Goal: Task Accomplishment & Management: Manage account settings

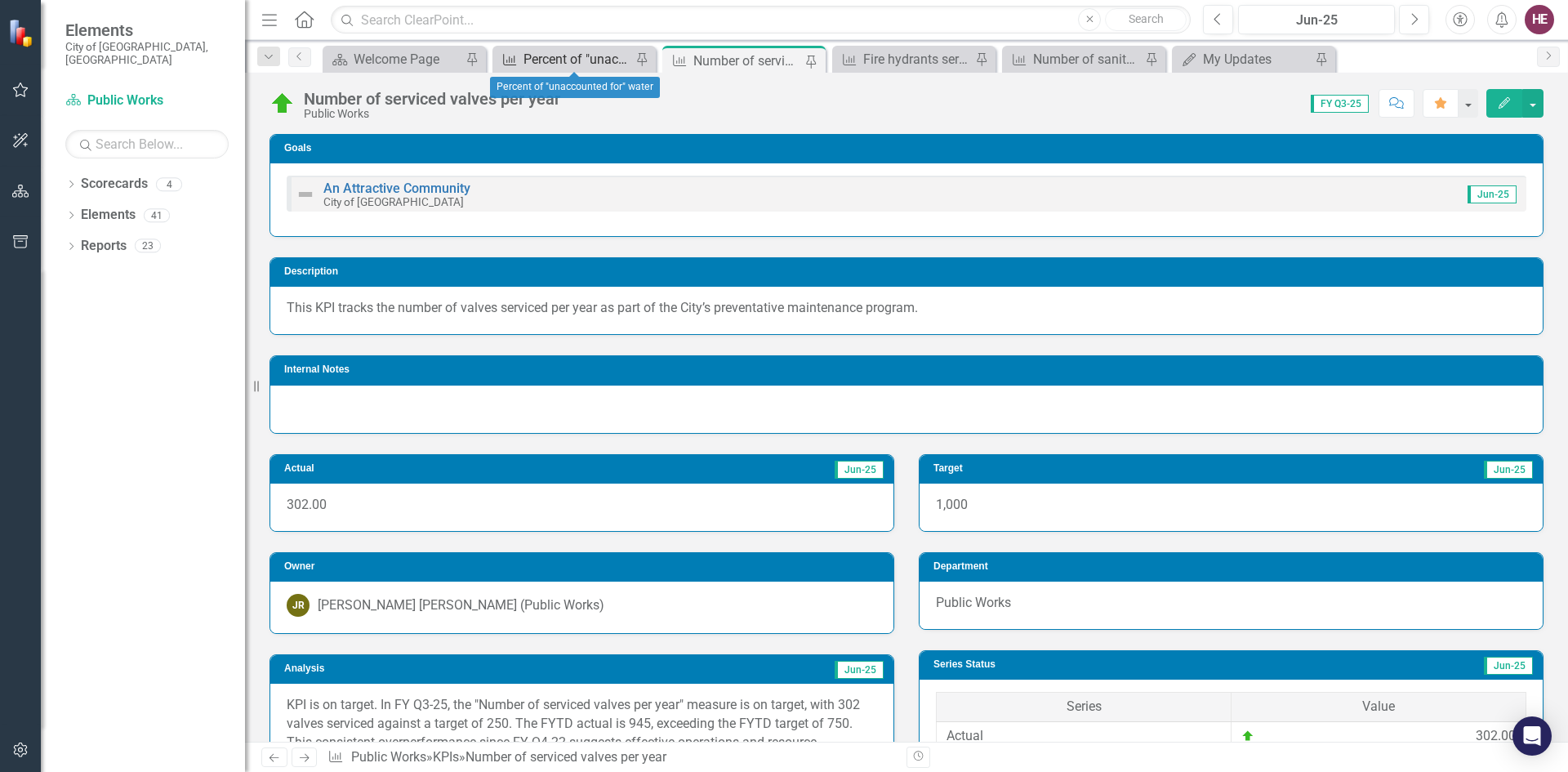
click at [595, 62] on div "Percent of "unaccounted for" water" at bounding box center [577, 58] width 108 height 20
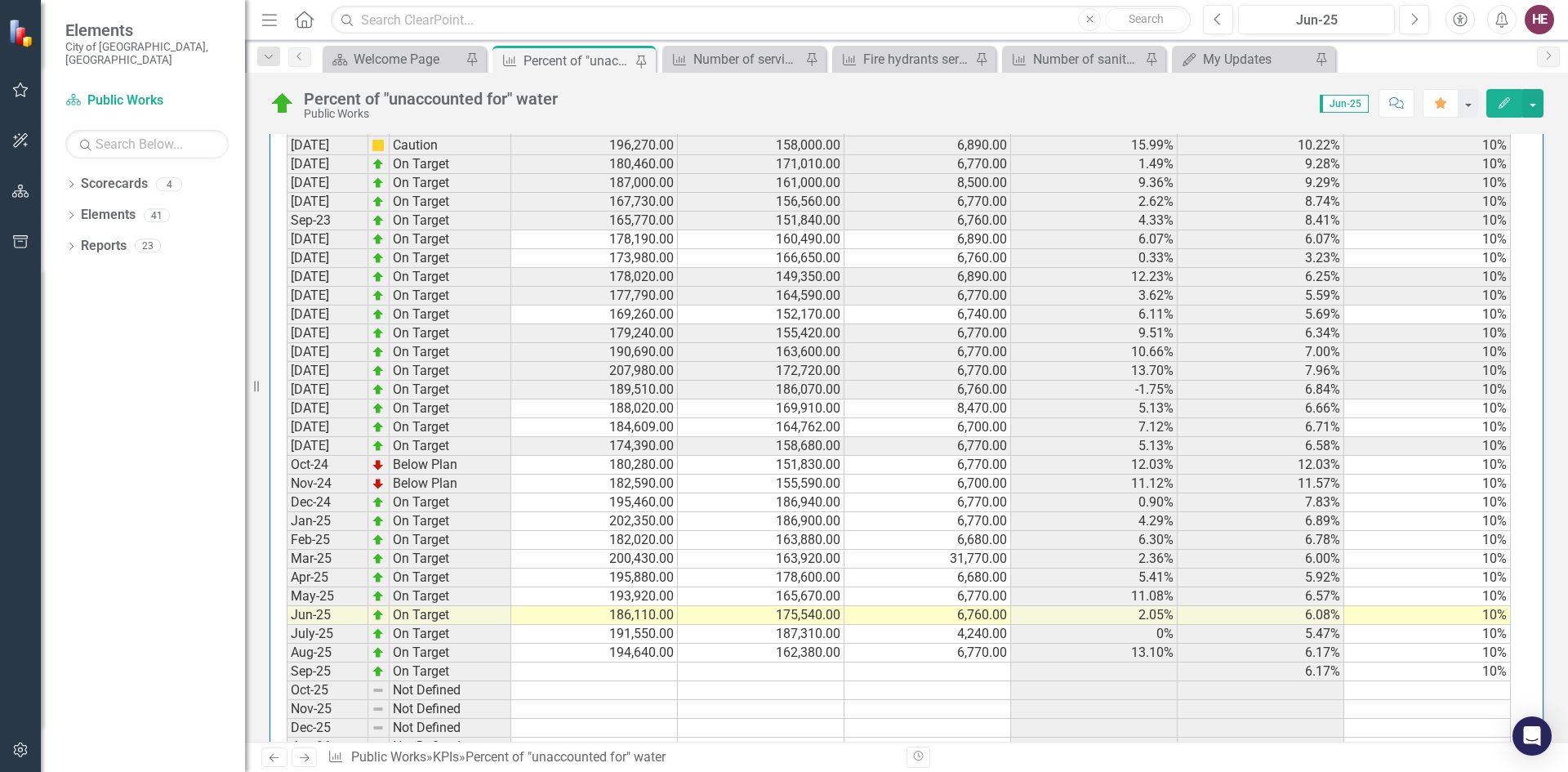
scroll to position [1840, 0]
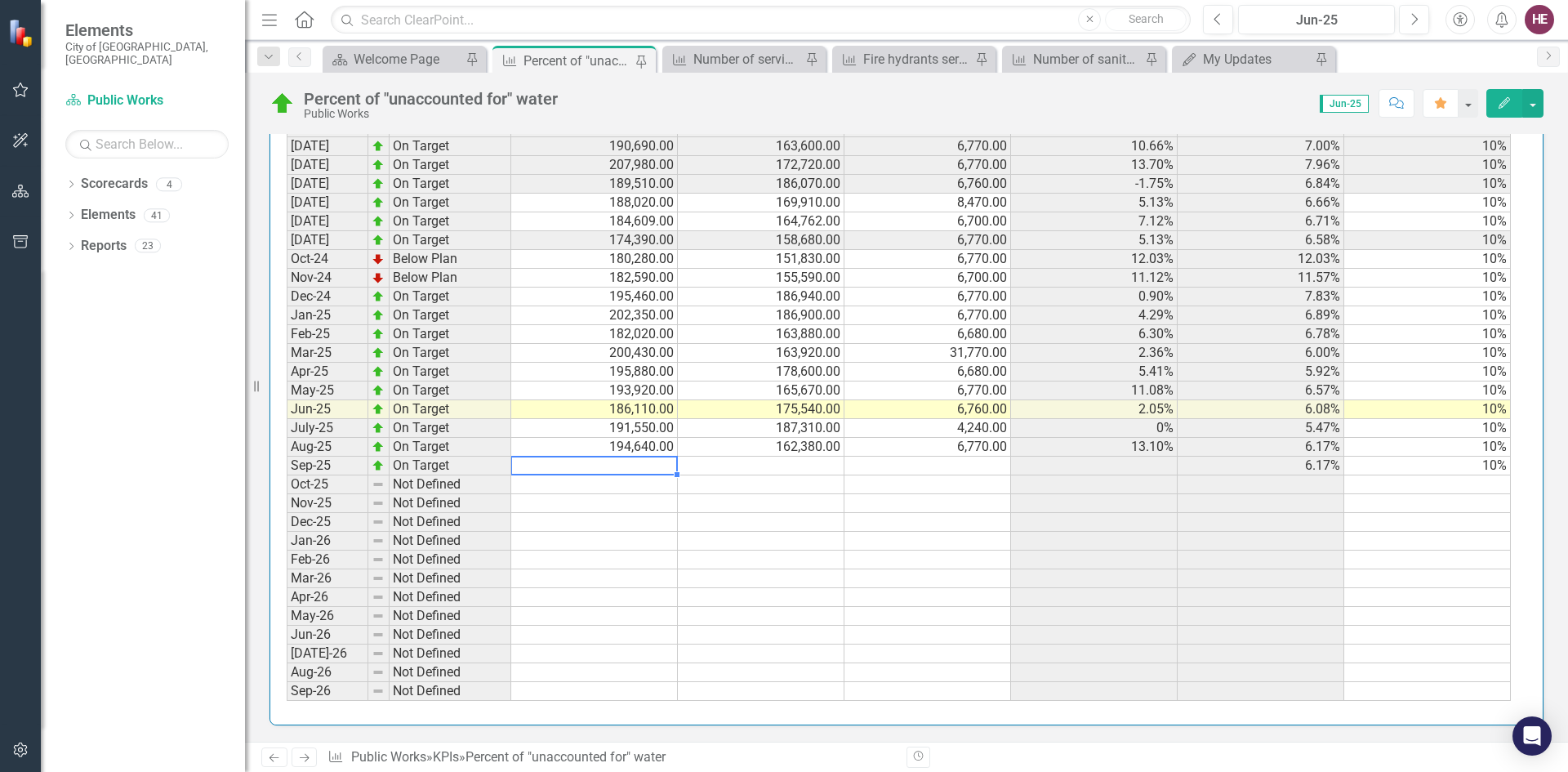
click at [651, 466] on td at bounding box center [594, 466] width 167 height 19
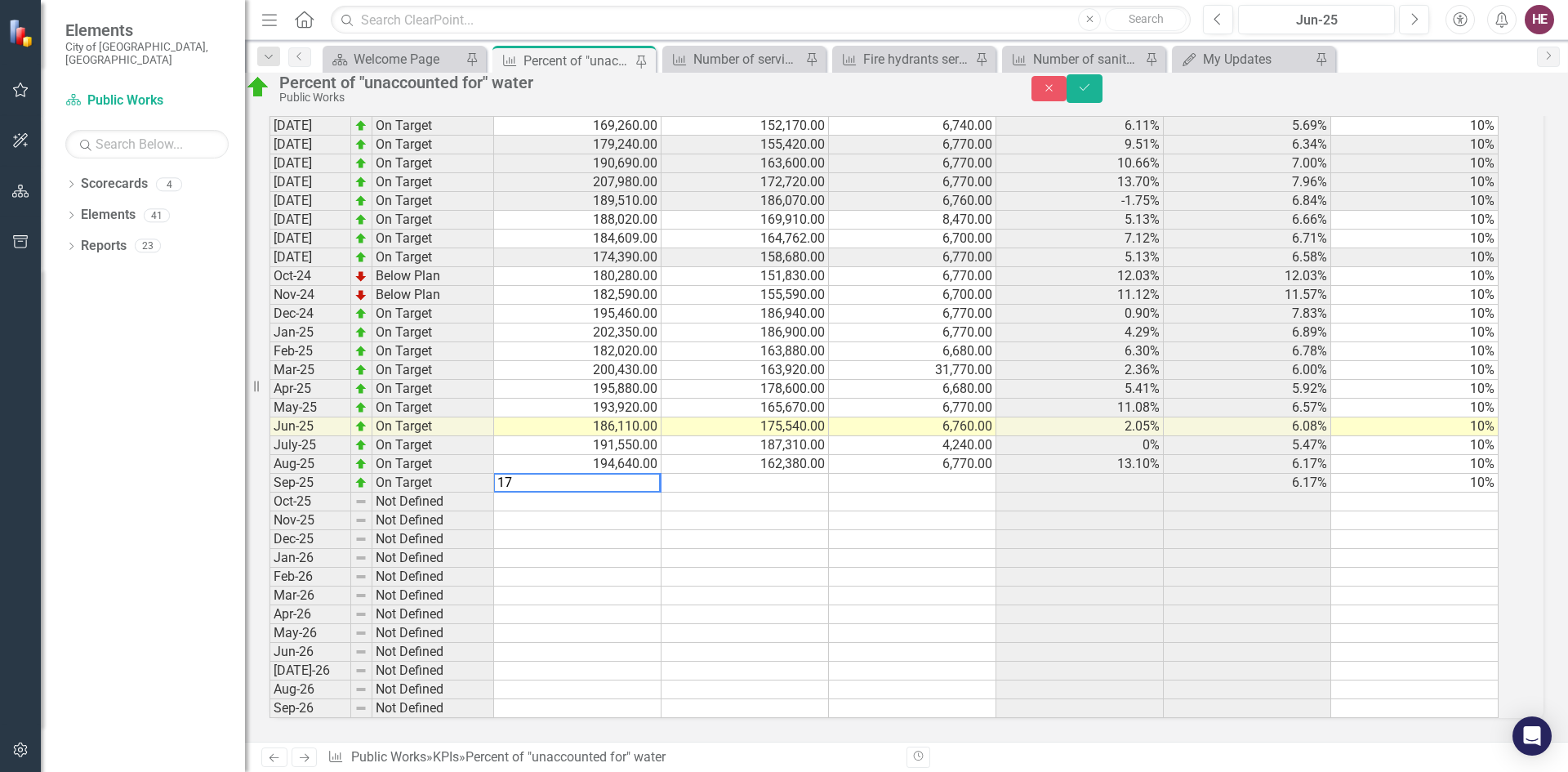
scroll to position [1851, 0]
click at [755, 458] on tbody "[DATE] Below Plan 188,450.00 152,060.00 6,750.00 15.73% 15.73% 10% [DATE] Below…" at bounding box center [885, 266] width 1229 height 903
click at [756, 474] on td at bounding box center [745, 484] width 168 height 19
type textarea "168320"
click at [914, 474] on td at bounding box center [912, 484] width 168 height 19
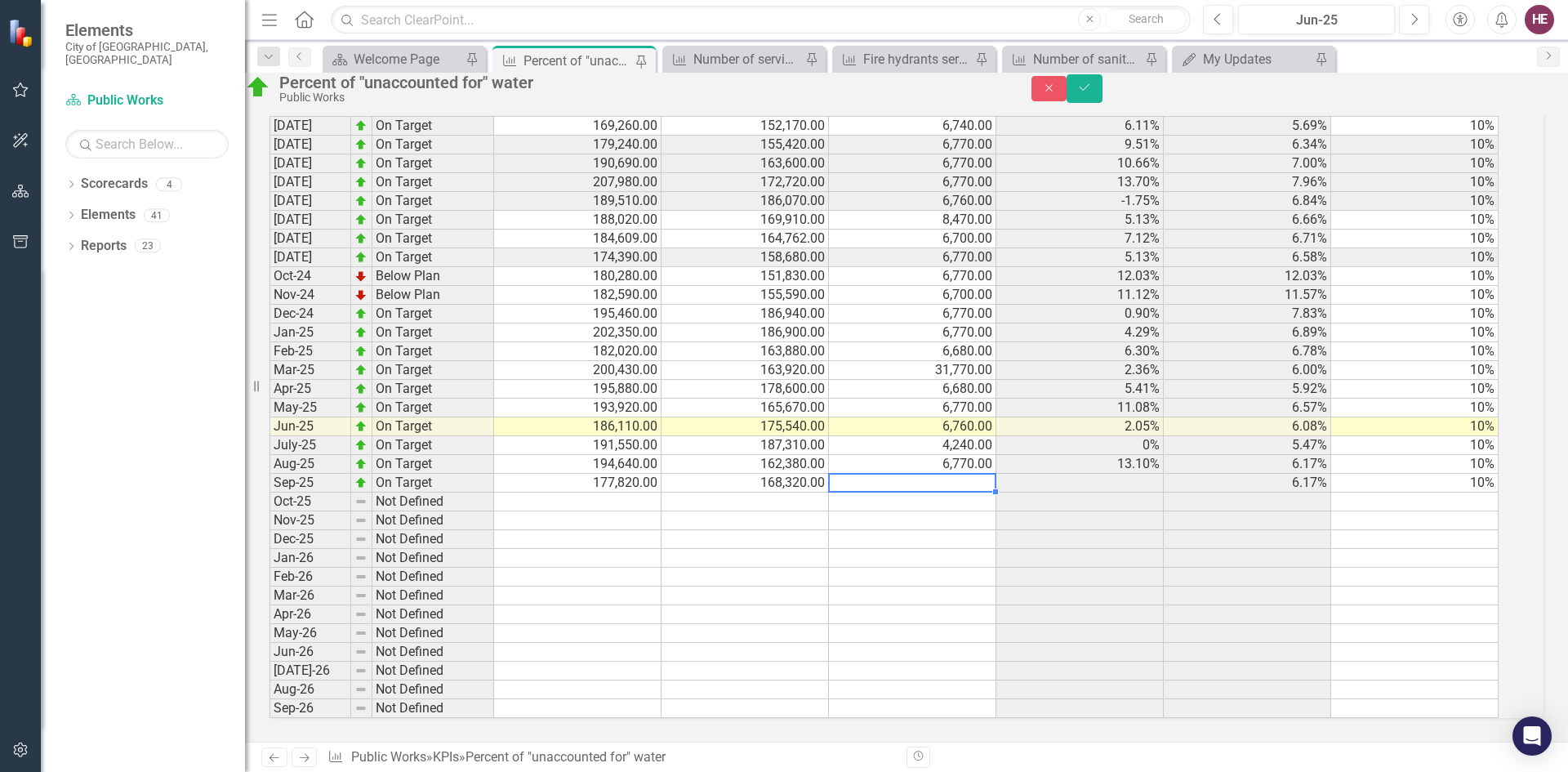
click at [914, 474] on td at bounding box center [912, 484] width 168 height 19
type textarea "3"
type textarea "6390"
click at [1085, 474] on td at bounding box center [1080, 484] width 168 height 19
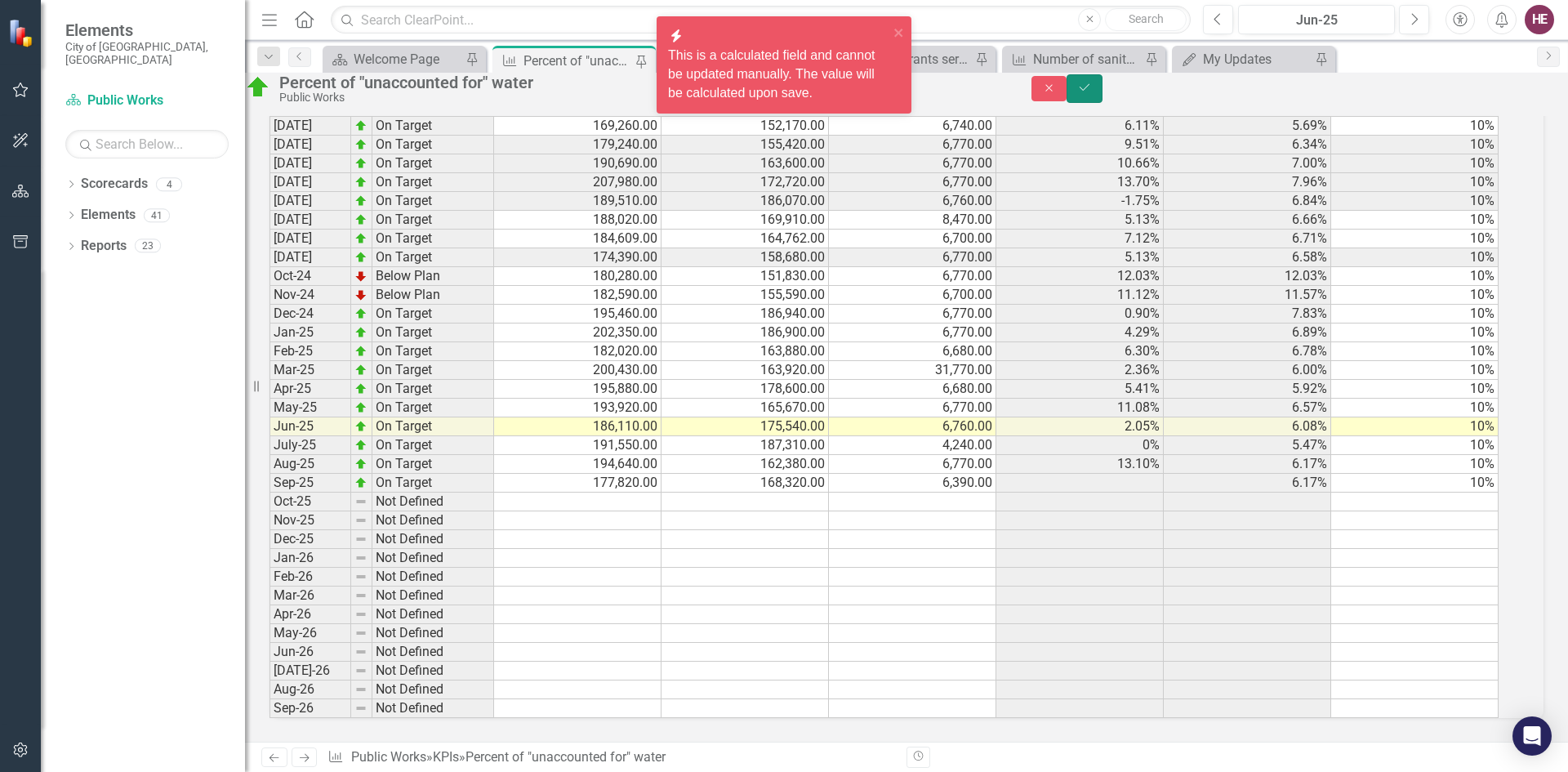
click at [1092, 92] on icon "Save" at bounding box center [1084, 87] width 14 height 11
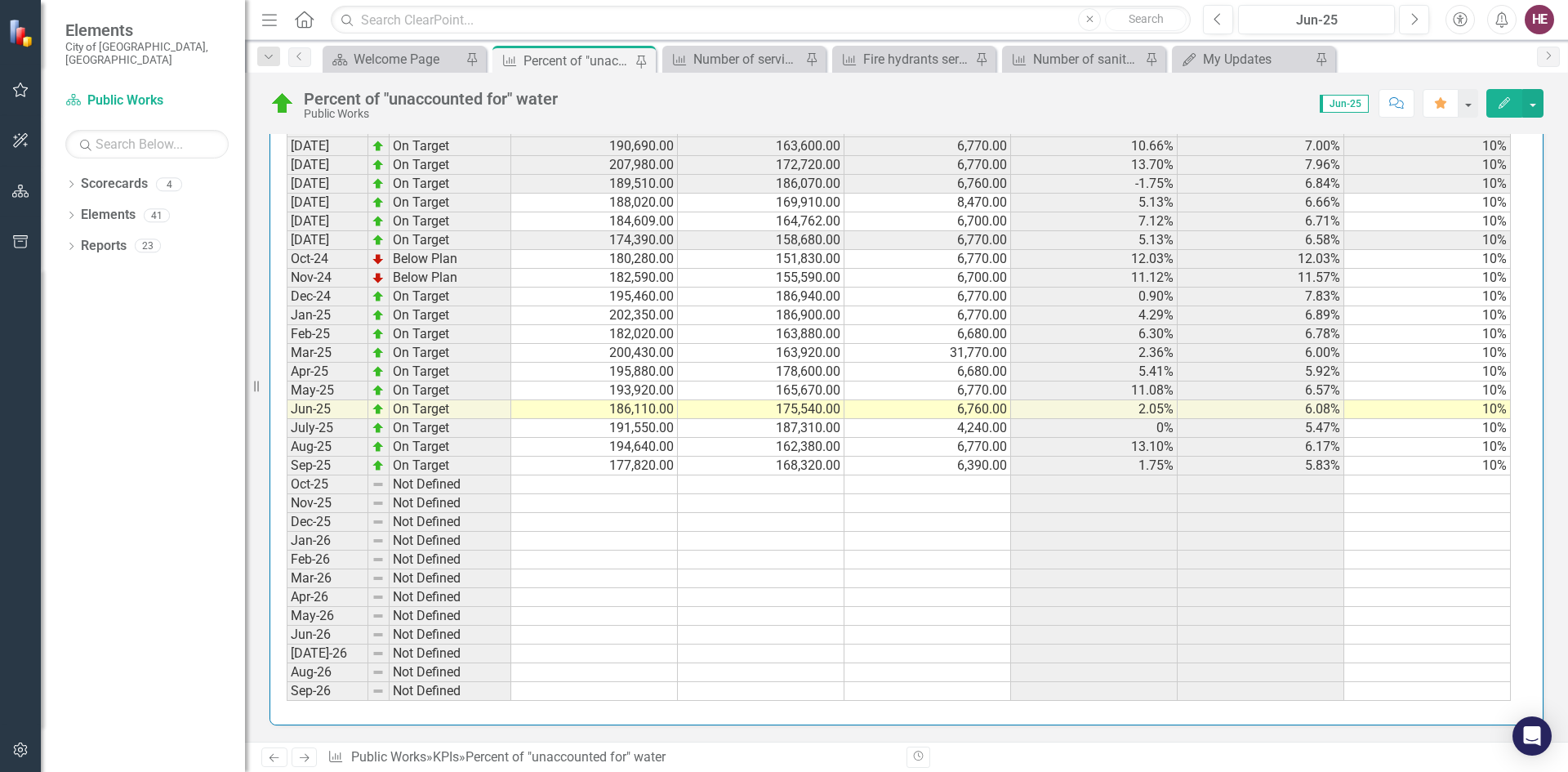
scroll to position [1884, 0]
click at [701, 57] on div "Number of serviced valves per year" at bounding box center [747, 58] width 108 height 20
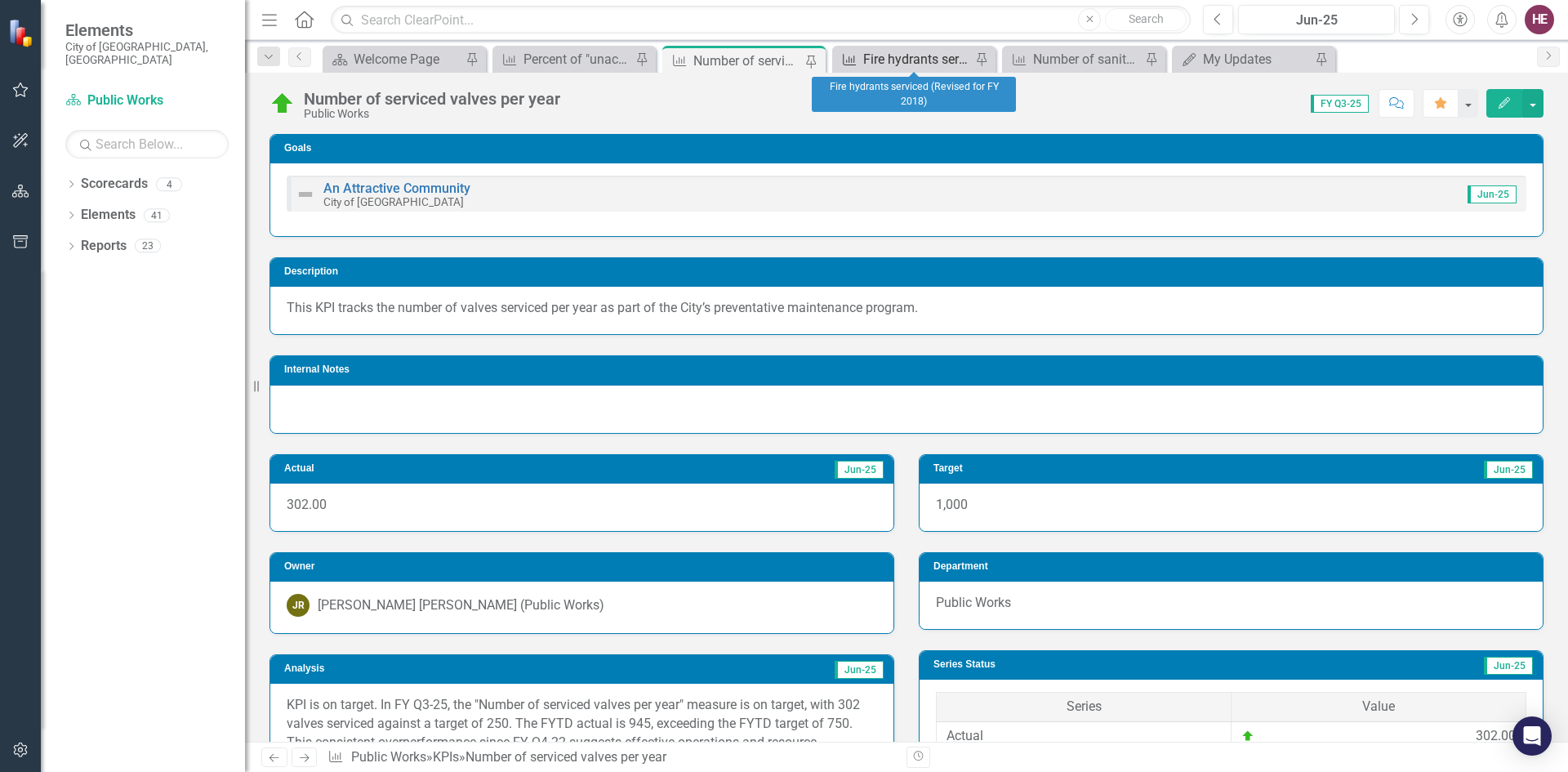
click at [906, 60] on div "Fire hydrants serviced (Revised for FY 2018)" at bounding box center [917, 58] width 108 height 20
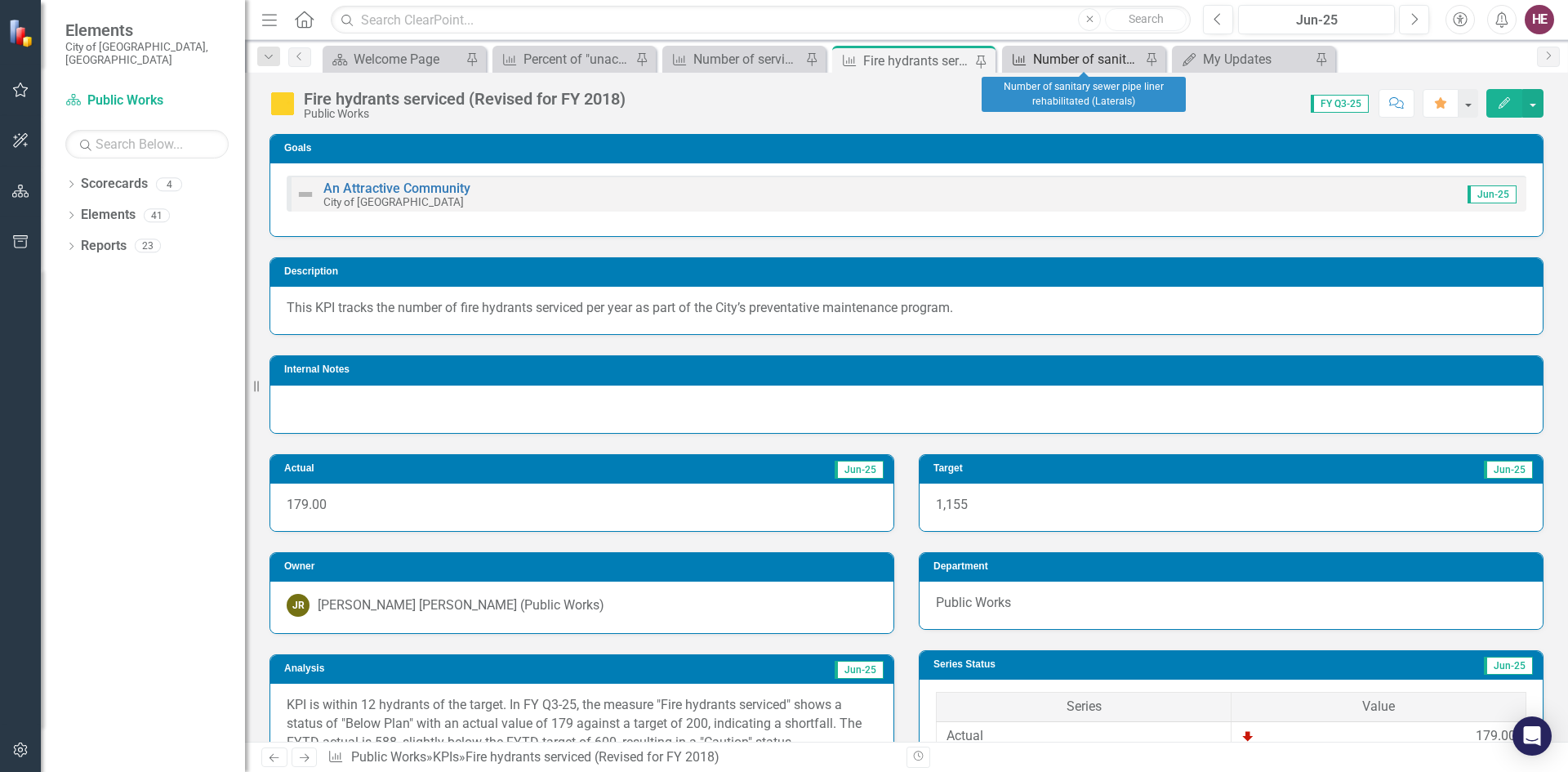
click at [1058, 51] on div "Number of sanitary sewer pipe liner rehabilitated (Laterals)" at bounding box center [1086, 58] width 108 height 20
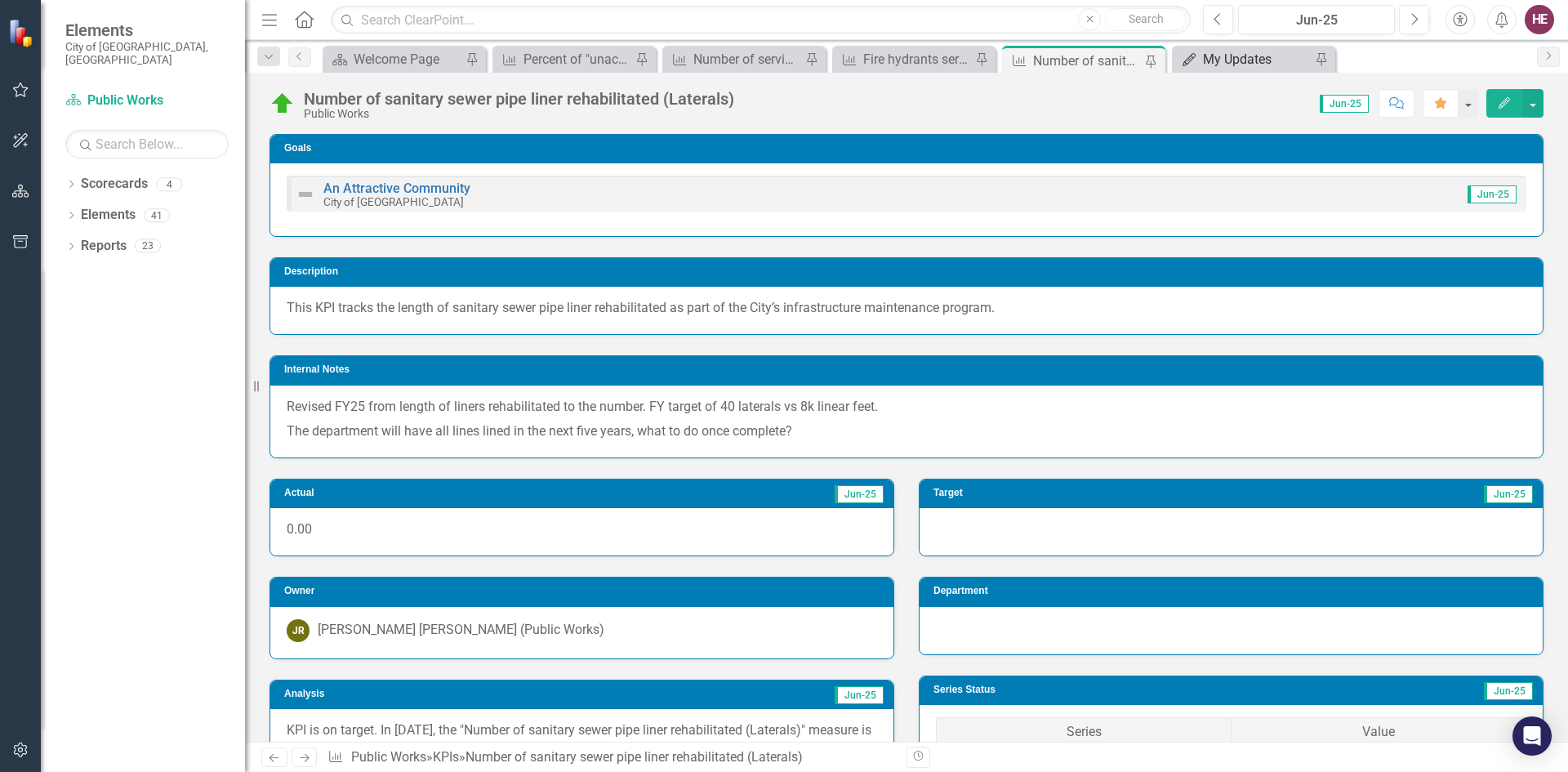
click at [1198, 54] on icon "My Updates" at bounding box center [1189, 59] width 16 height 13
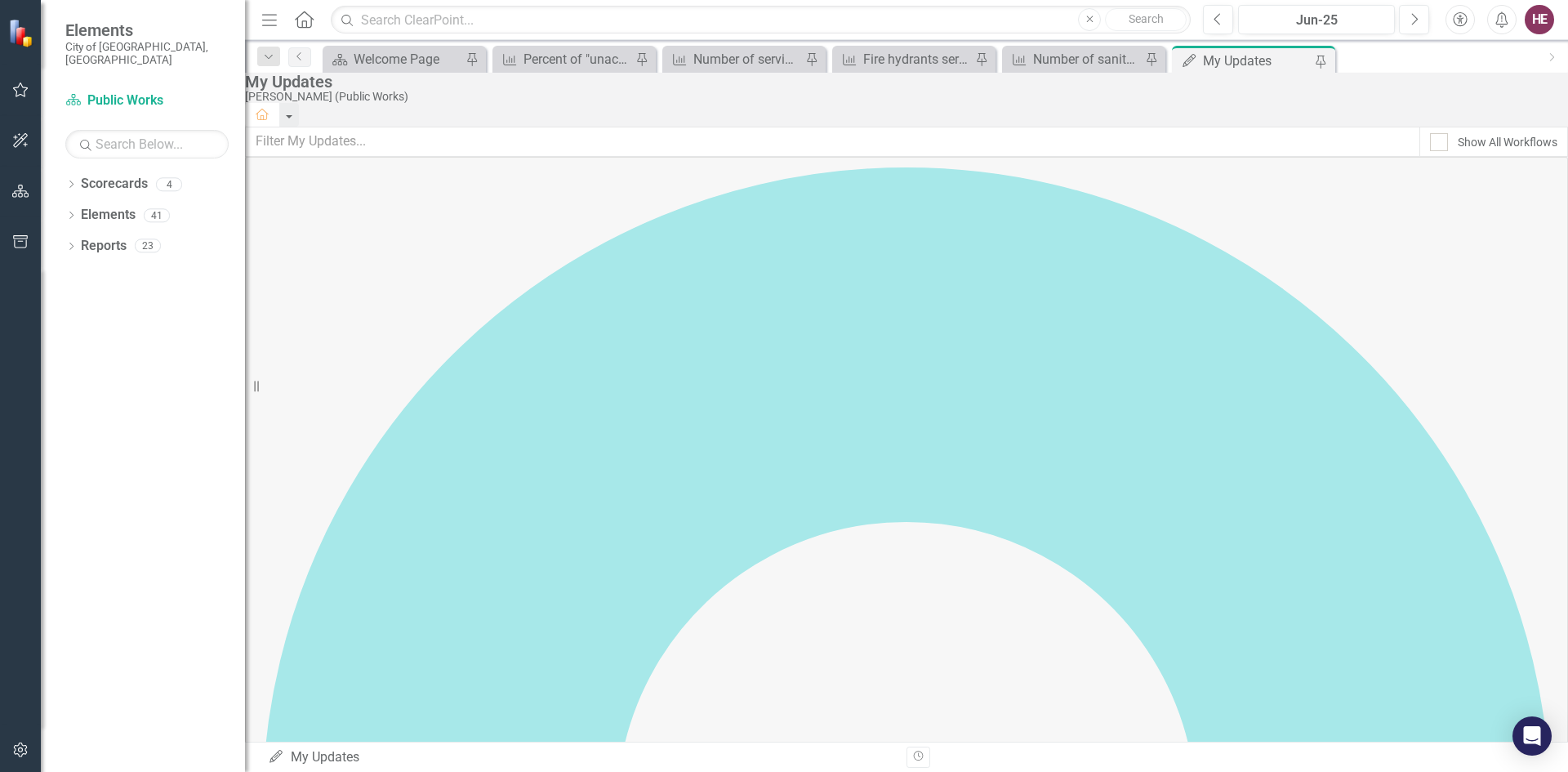
scroll to position [57, 0]
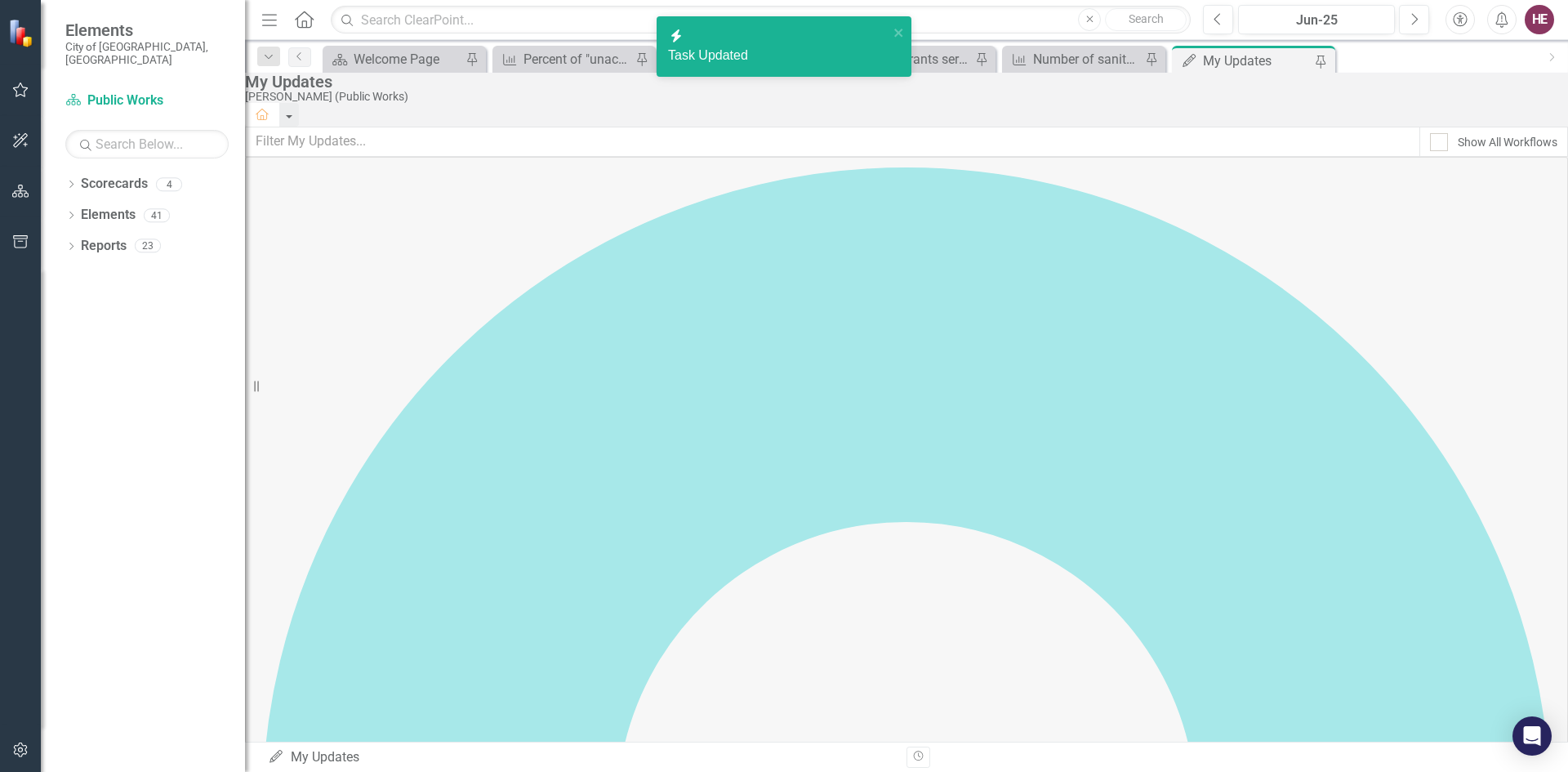
checkbox input "true"
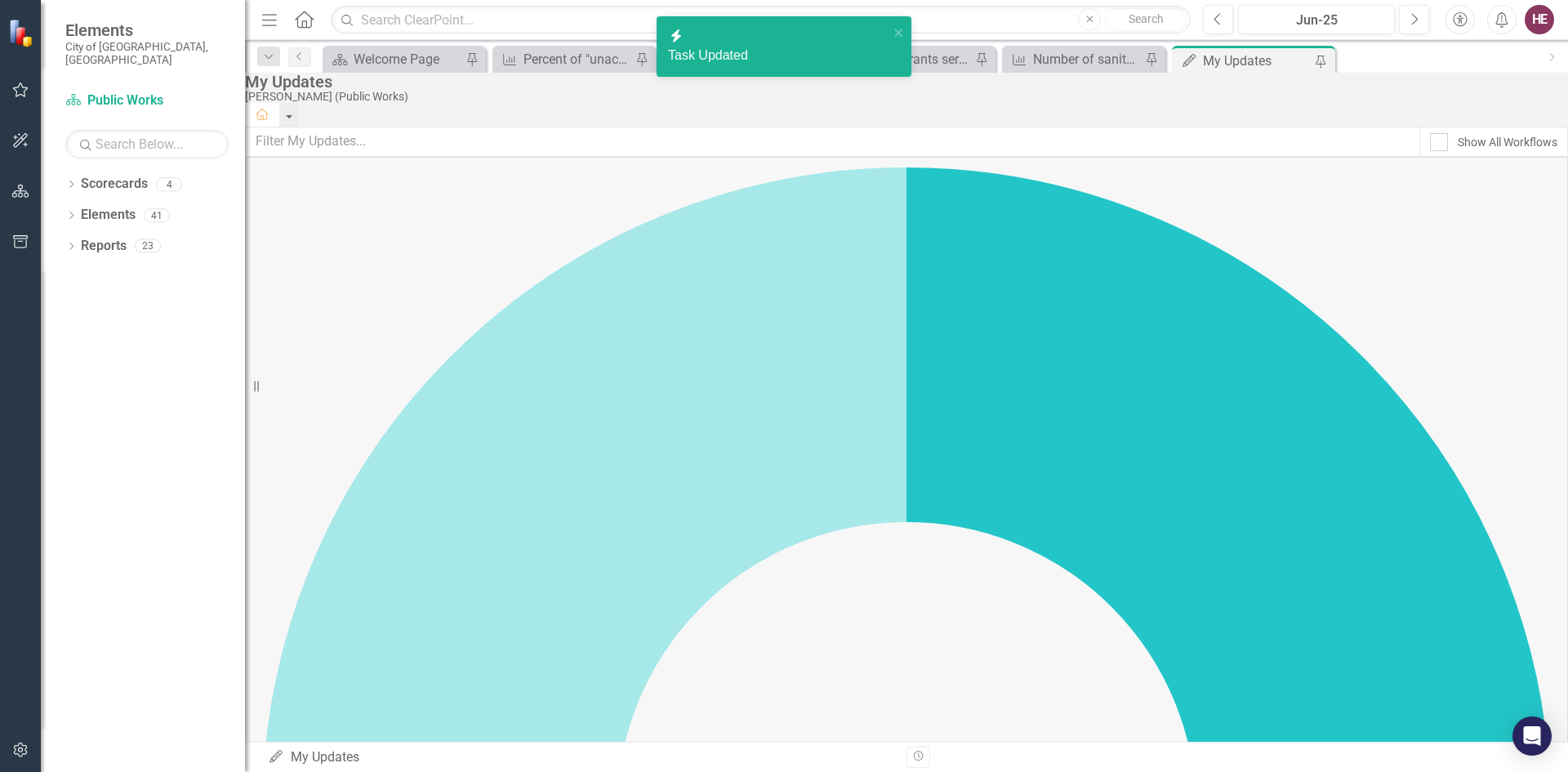
checkbox input "true"
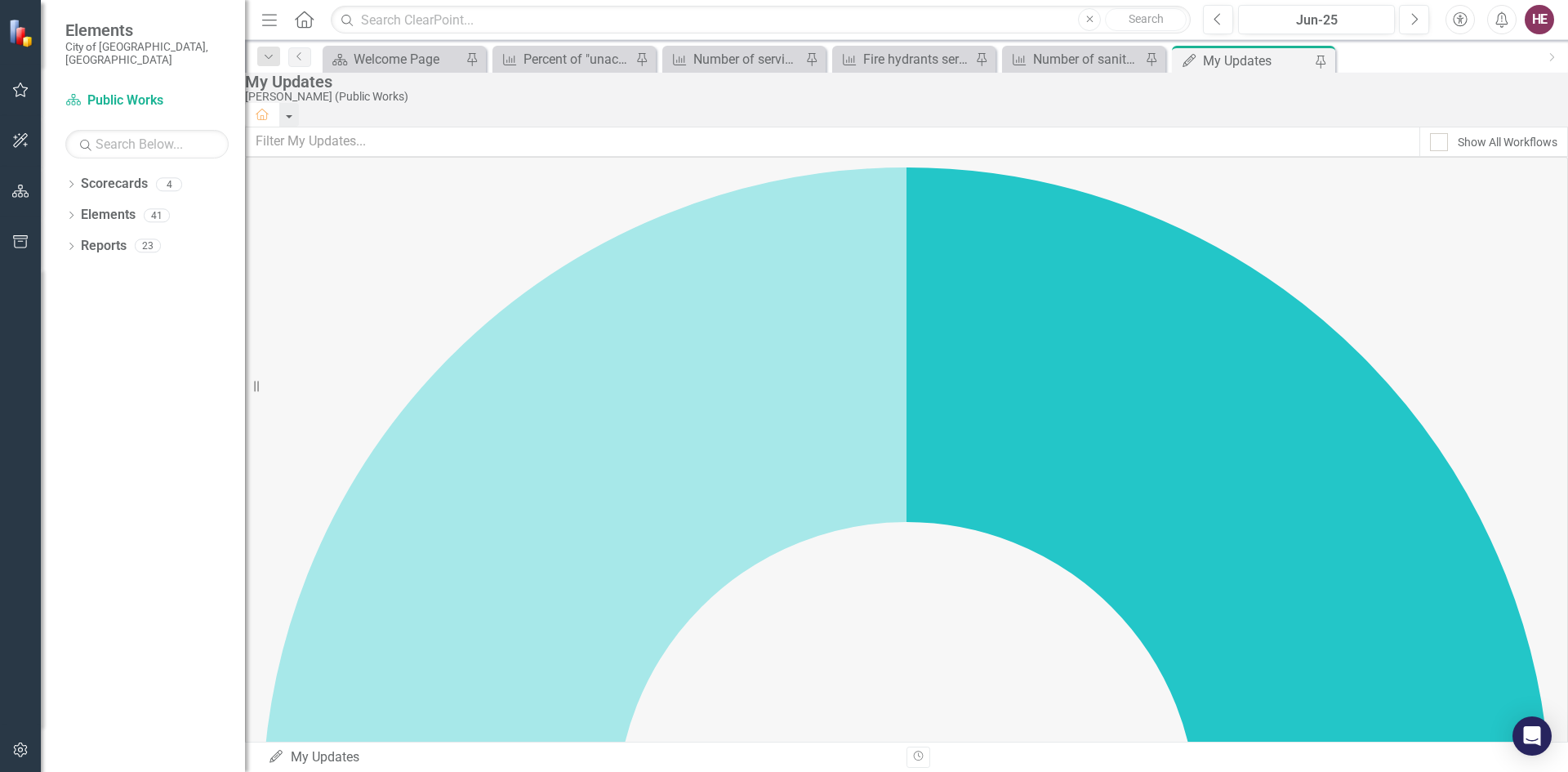
checkbox input "true"
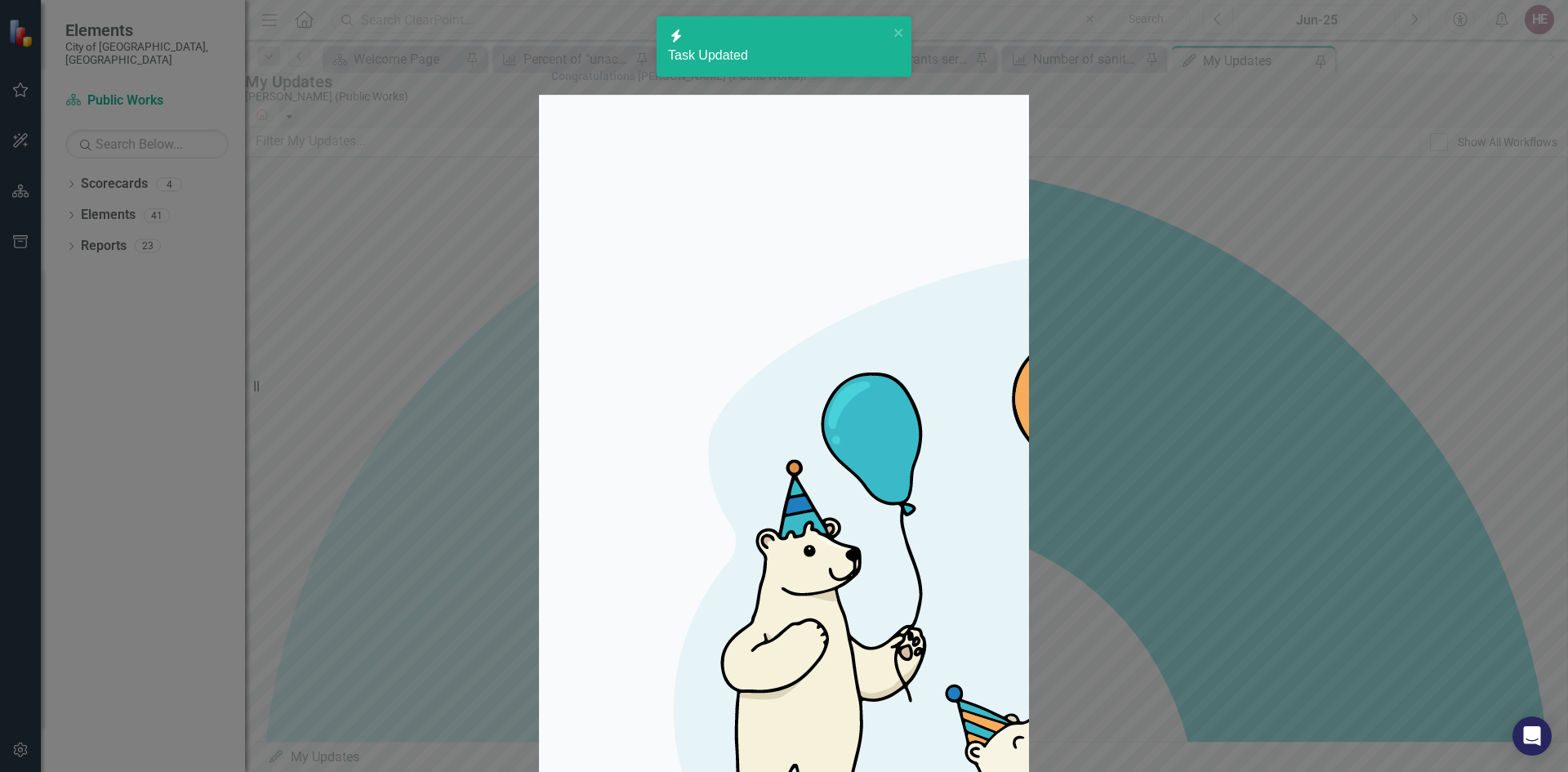
checkbox input "true"
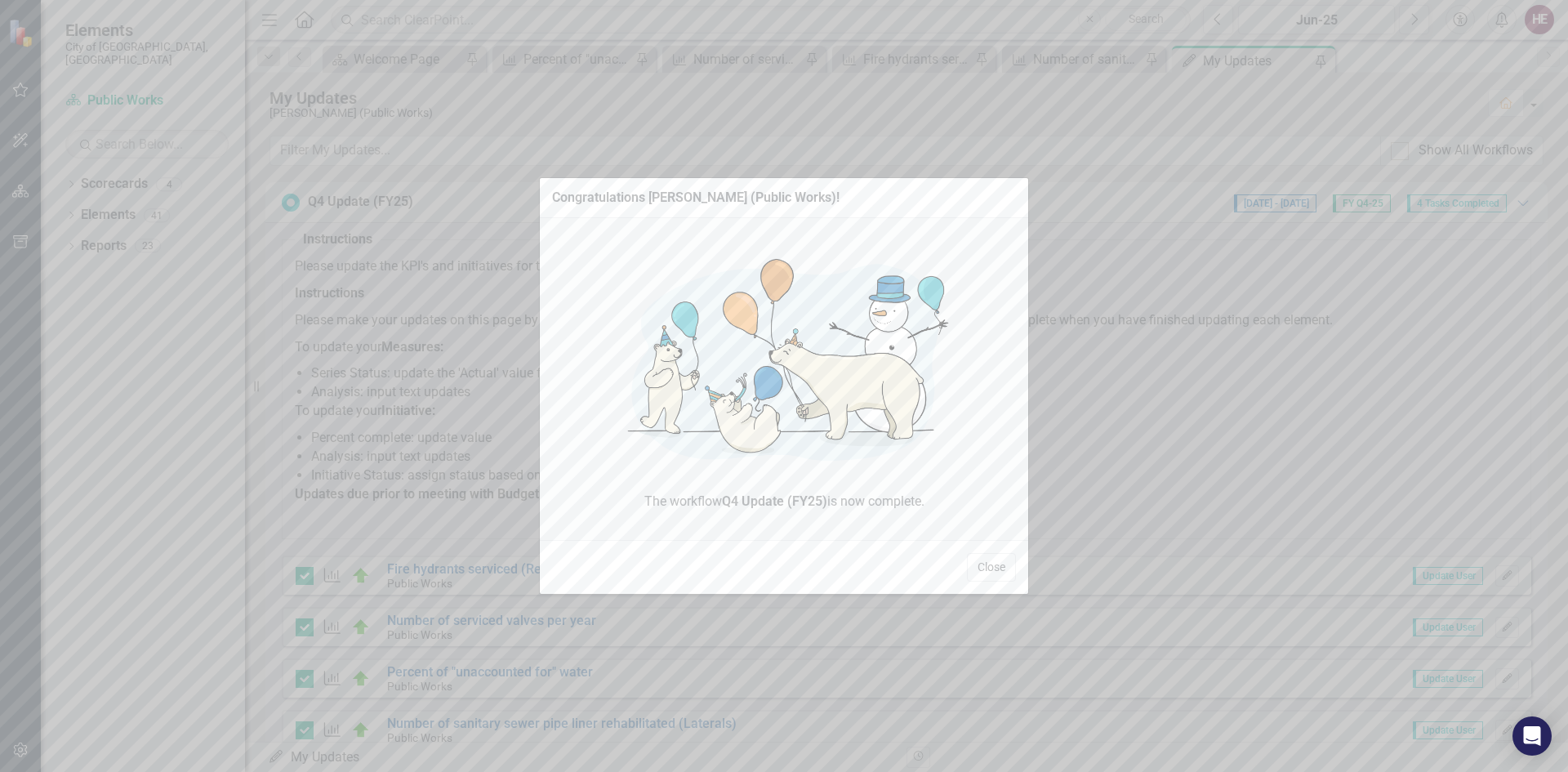
scroll to position [57, 0]
click at [988, 565] on button "Close" at bounding box center [991, 568] width 49 height 29
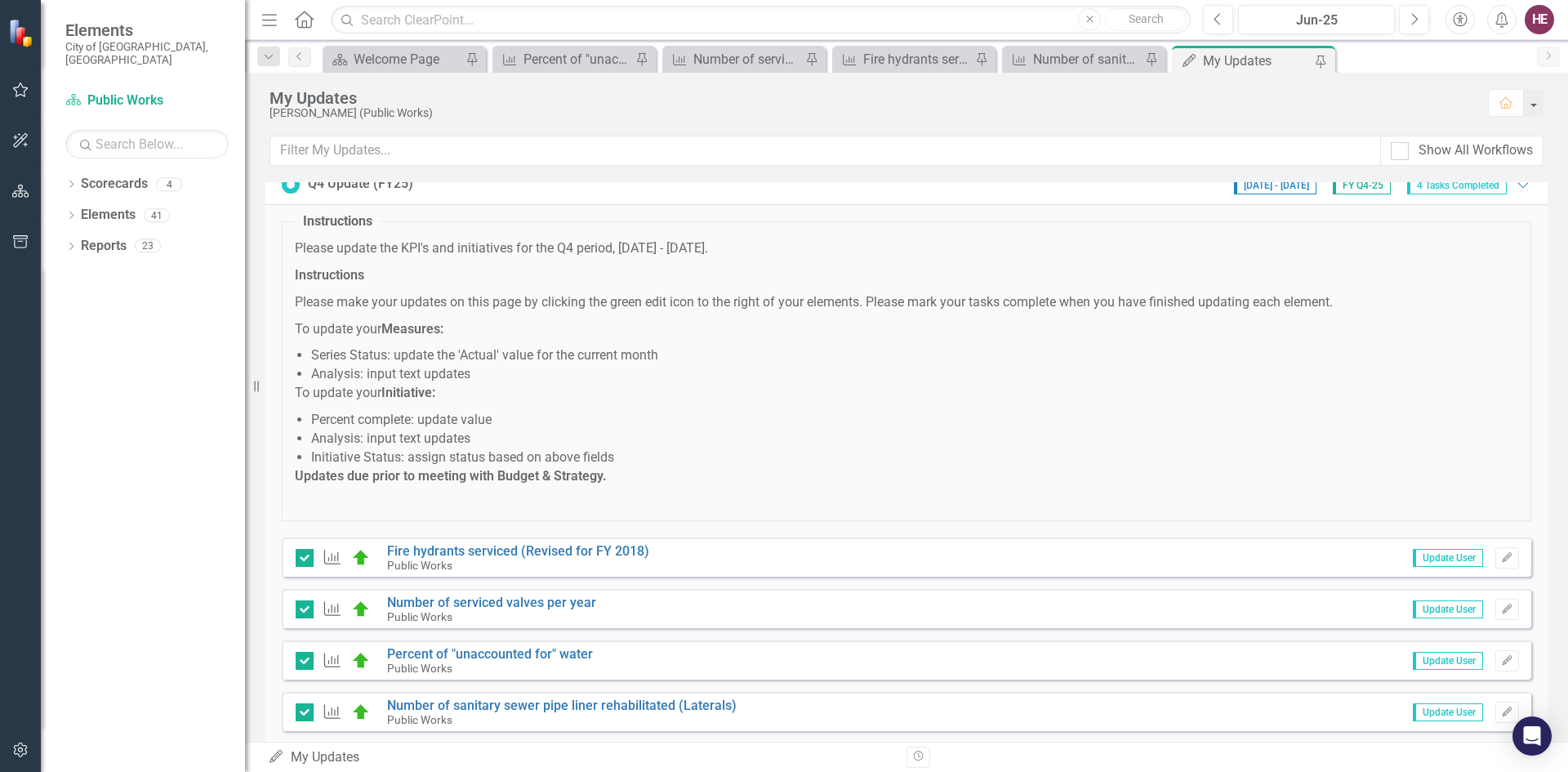
scroll to position [0, 0]
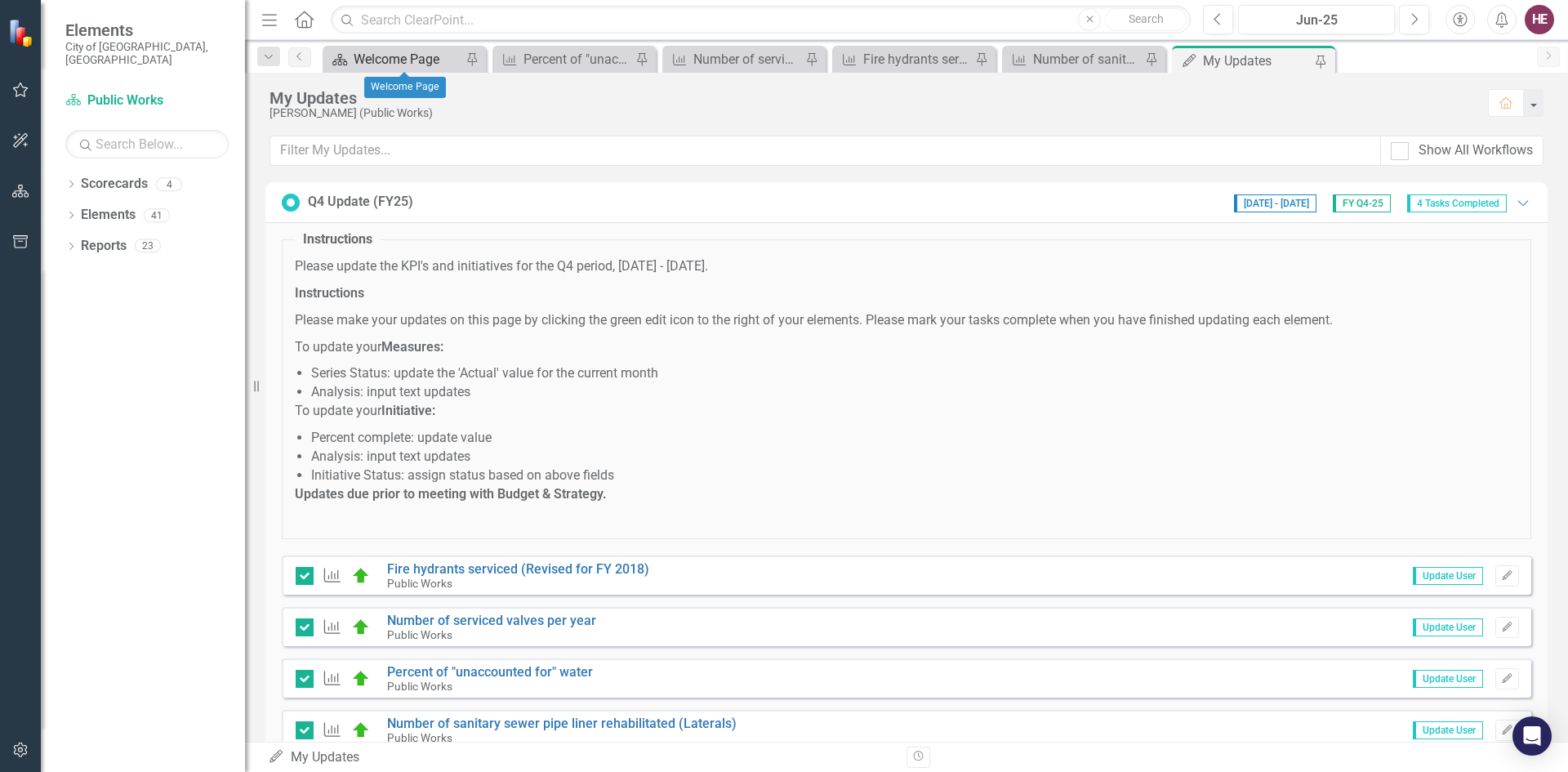
click at [396, 56] on div "Welcome Page" at bounding box center [407, 58] width 108 height 20
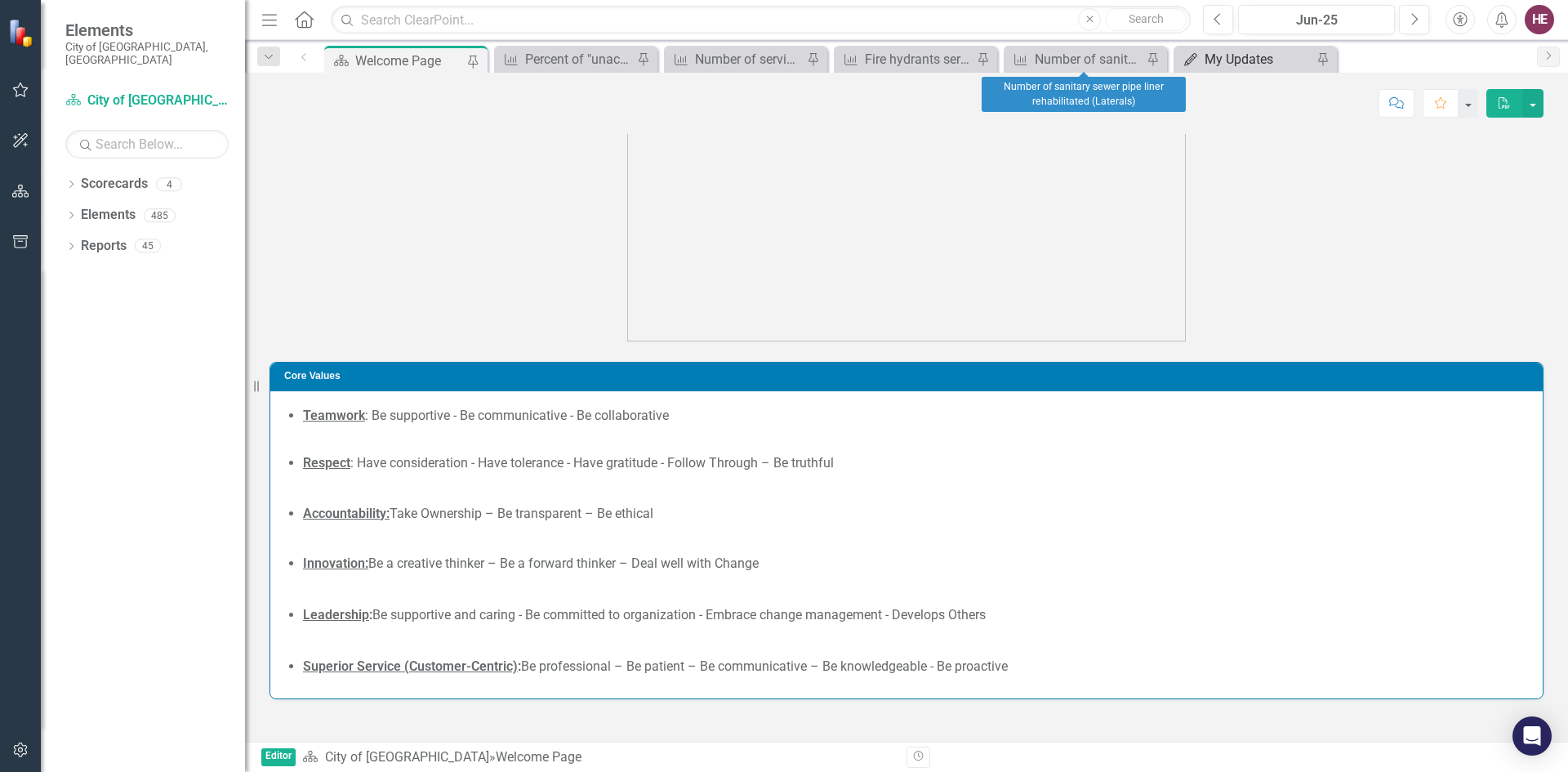
click at [1259, 55] on div "My Updates" at bounding box center [1258, 58] width 108 height 20
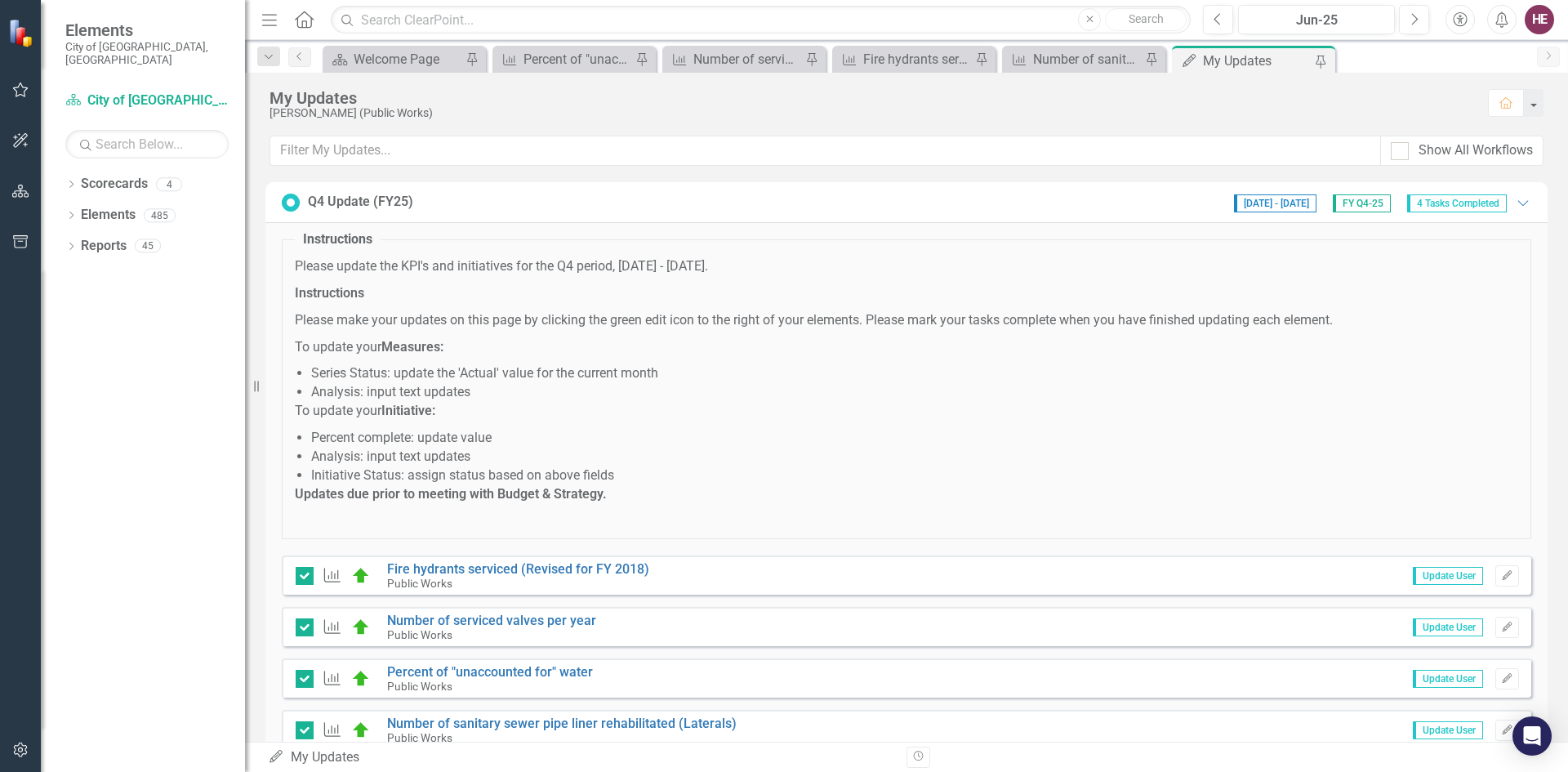
click at [1259, 55] on div "My Updates" at bounding box center [1257, 60] width 108 height 20
click at [1274, 64] on div "My Updates" at bounding box center [1257, 60] width 108 height 20
drag, startPoint x: 1282, startPoint y: 68, endPoint x: 938, endPoint y: 63, distance: 344.0
click at [903, 69] on div "Scorecard Welcome Page Pin KPI Percent of "unaccounted for" water Pin KPI Numbe…" at bounding box center [925, 58] width 1210 height 26
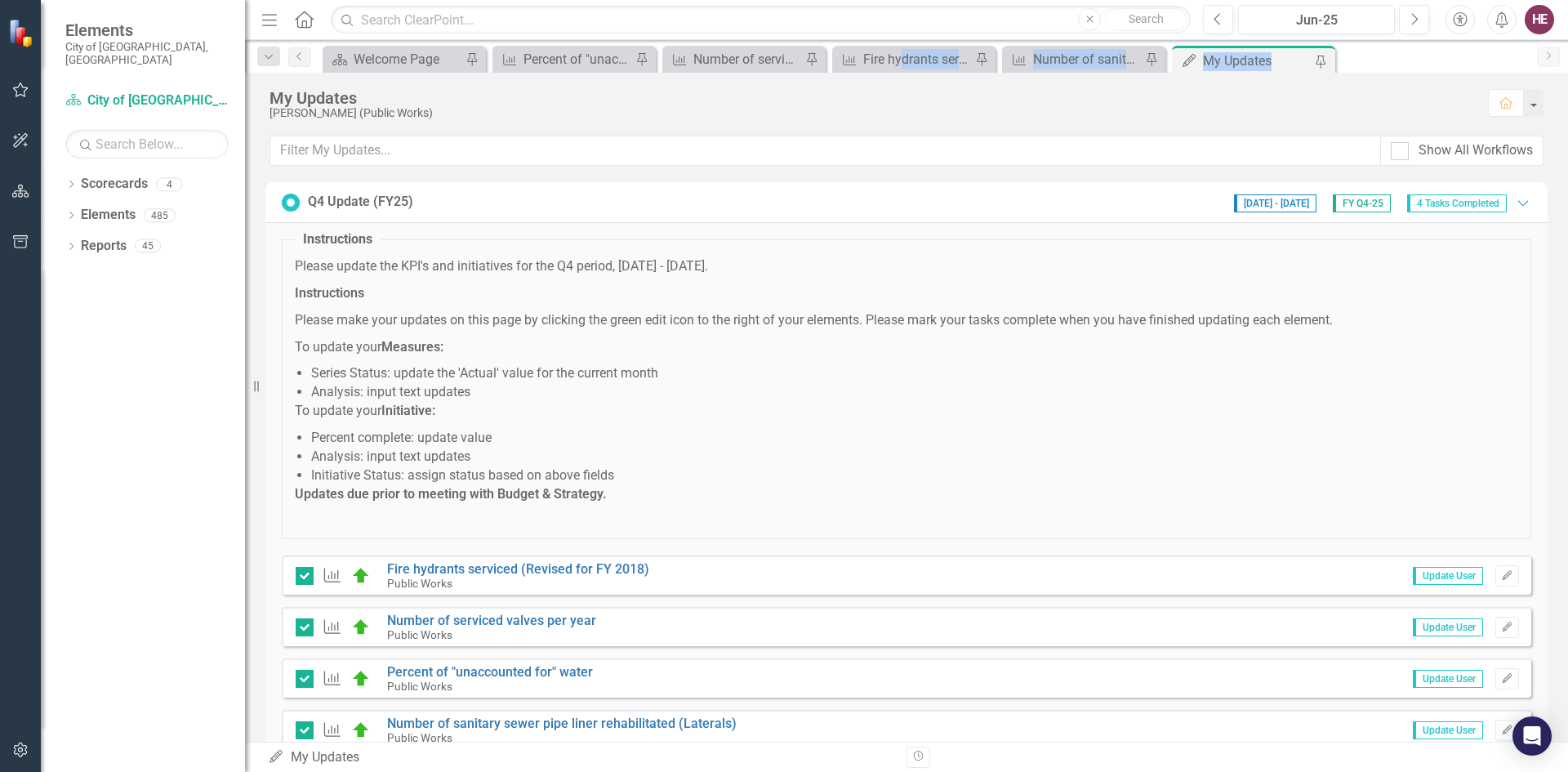
click at [1254, 66] on div "My Updates" at bounding box center [1257, 60] width 108 height 20
drag, startPoint x: 1292, startPoint y: 49, endPoint x: 1263, endPoint y: 51, distance: 29.1
click at [1263, 51] on div "My Updates My Updates Pin" at bounding box center [1253, 59] width 164 height 27
click at [1264, 44] on div "Dropdown Search Scorecard Welcome Page Pin KPI Percent of "unaccounted for" wat…" at bounding box center [907, 57] width 1323 height 33
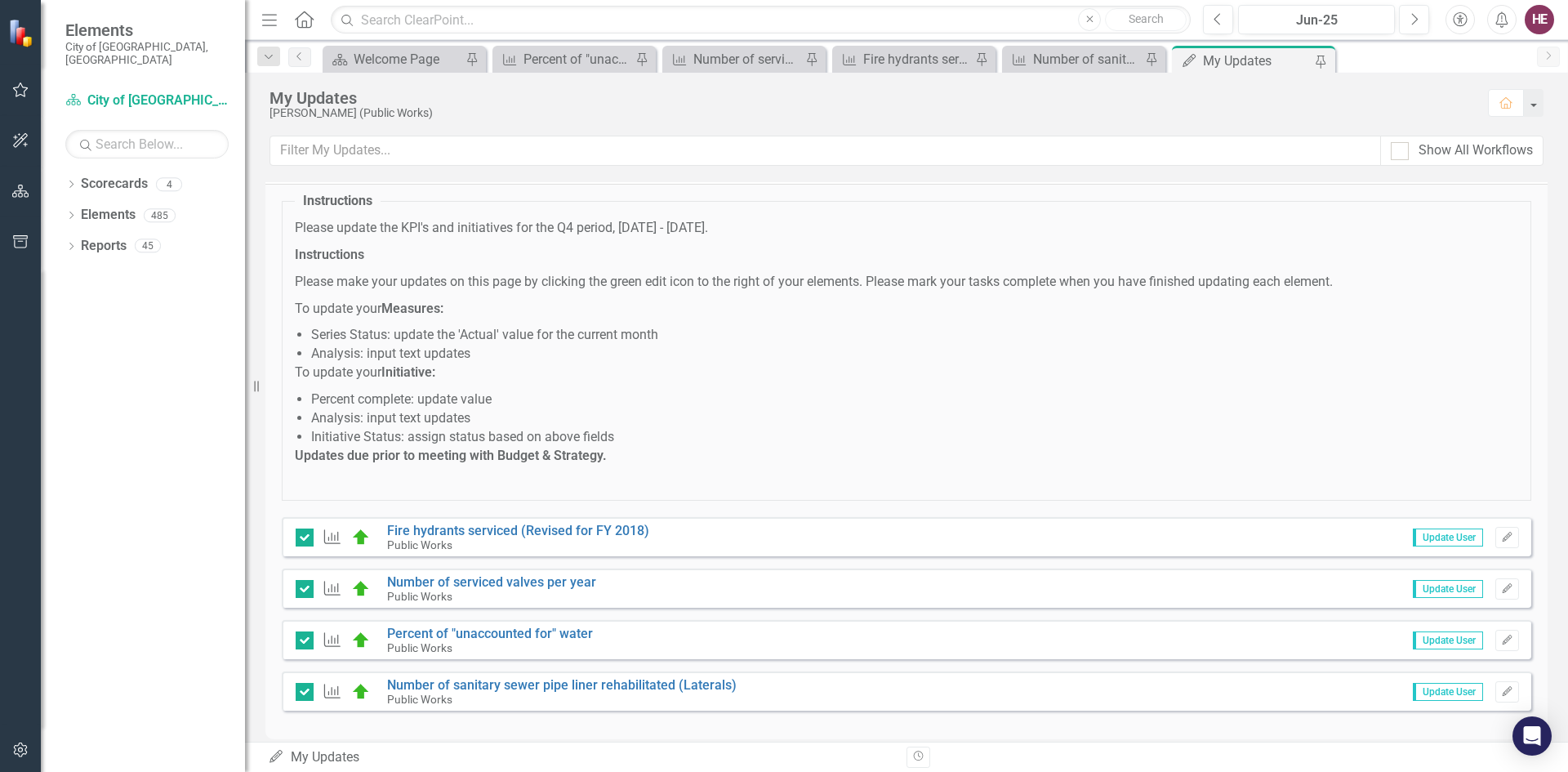
scroll to position [57, 0]
